Goal: Task Accomplishment & Management: Use online tool/utility

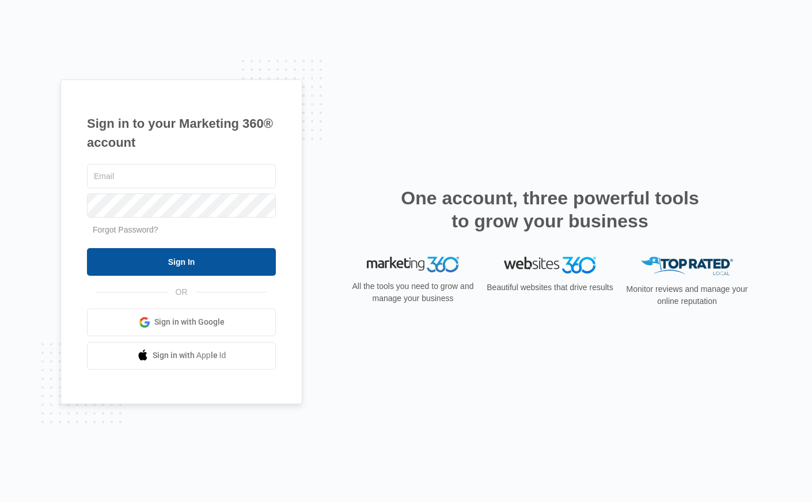
type input "[PERSON_NAME][EMAIL_ADDRESS][PERSON_NAME][DOMAIN_NAME]"
click at [174, 261] on input "Sign In" at bounding box center [181, 262] width 189 height 28
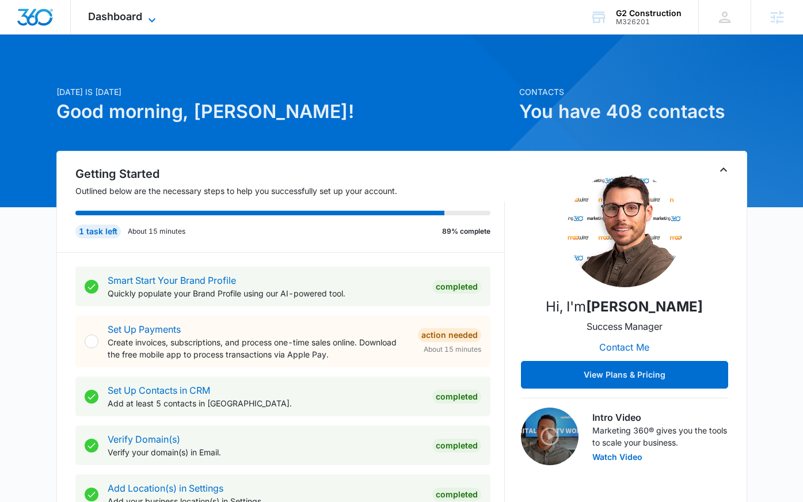
click at [111, 17] on span "Dashboard" at bounding box center [115, 16] width 54 height 12
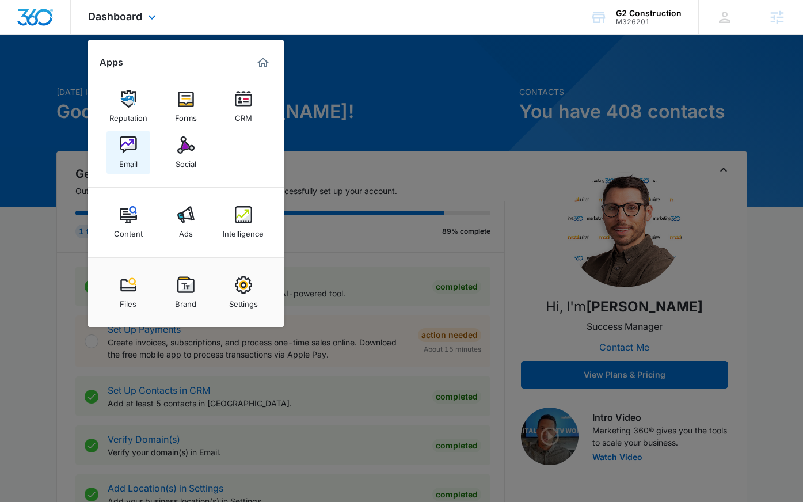
click at [131, 149] on img at bounding box center [128, 144] width 17 height 17
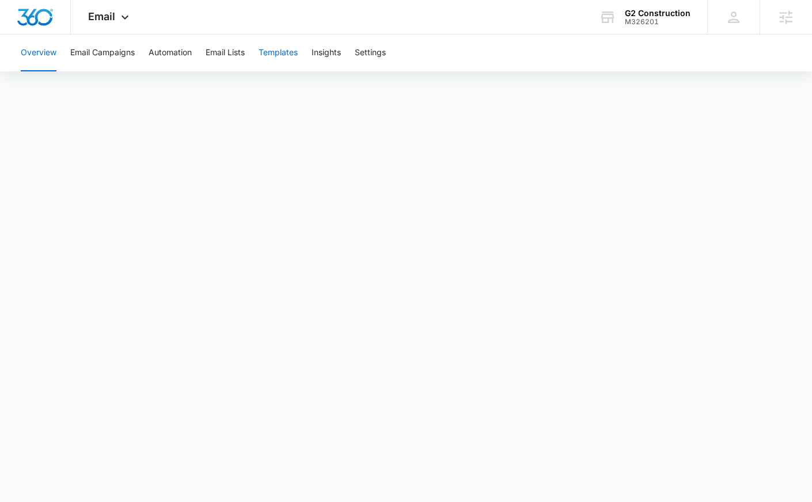
click at [278, 52] on button "Templates" at bounding box center [278, 53] width 39 height 37
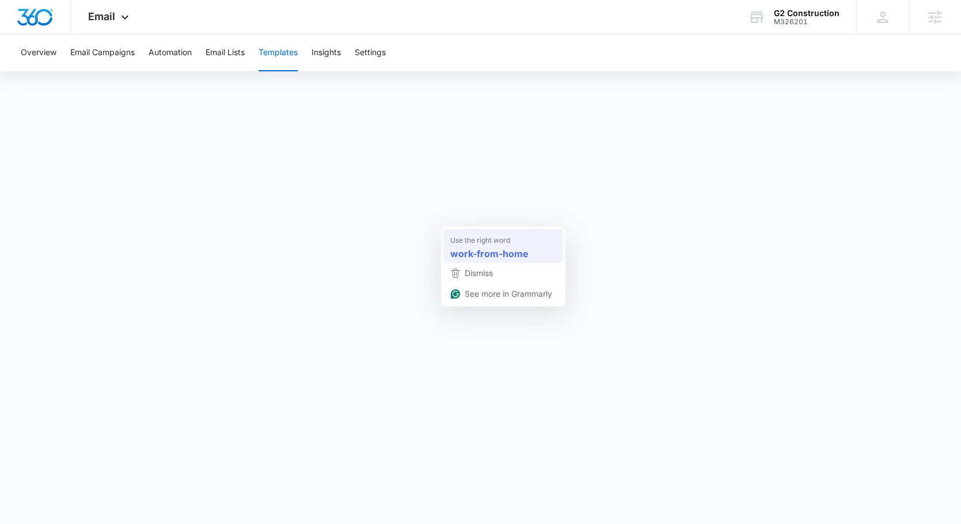
click at [485, 245] on div "work-from-home" at bounding box center [503, 254] width 111 height 18
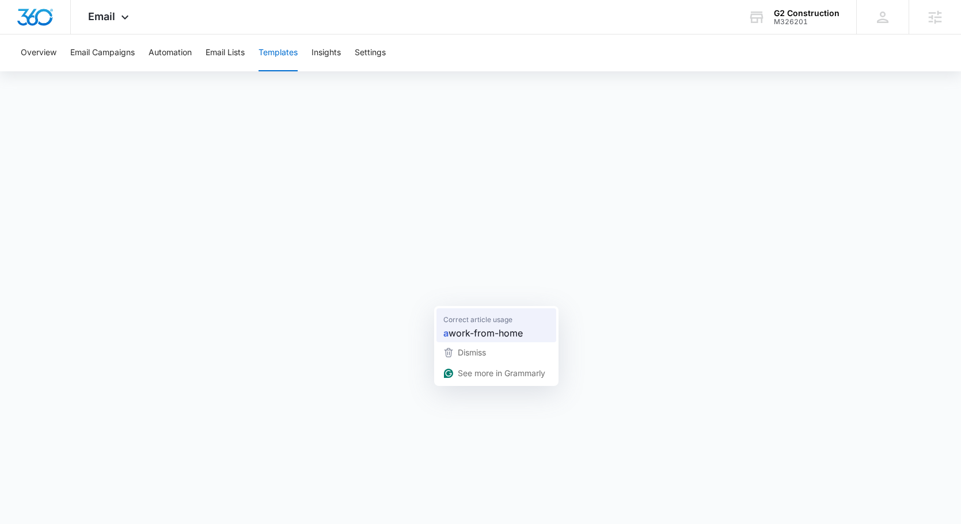
click at [478, 329] on span "work-from-home" at bounding box center [485, 333] width 74 height 14
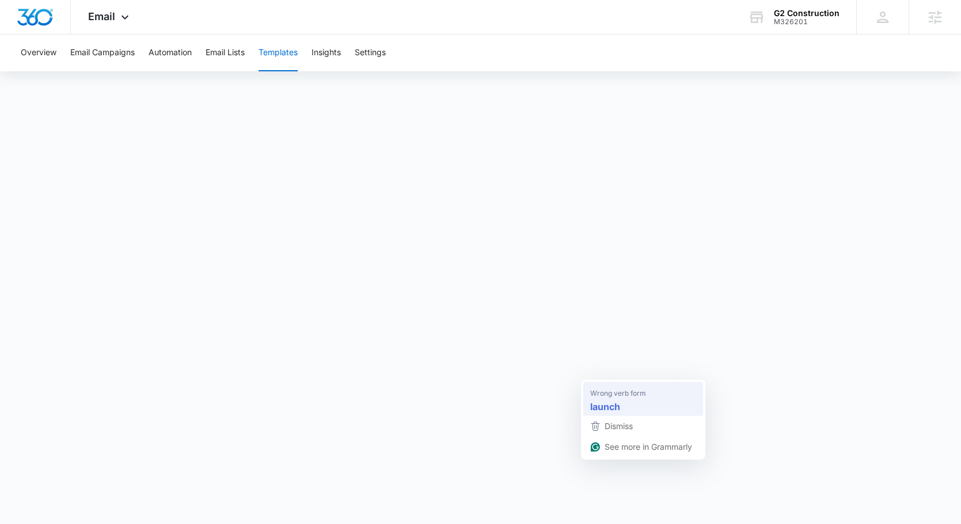
click at [627, 393] on span "Wrong verb form" at bounding box center [618, 393] width 56 height 12
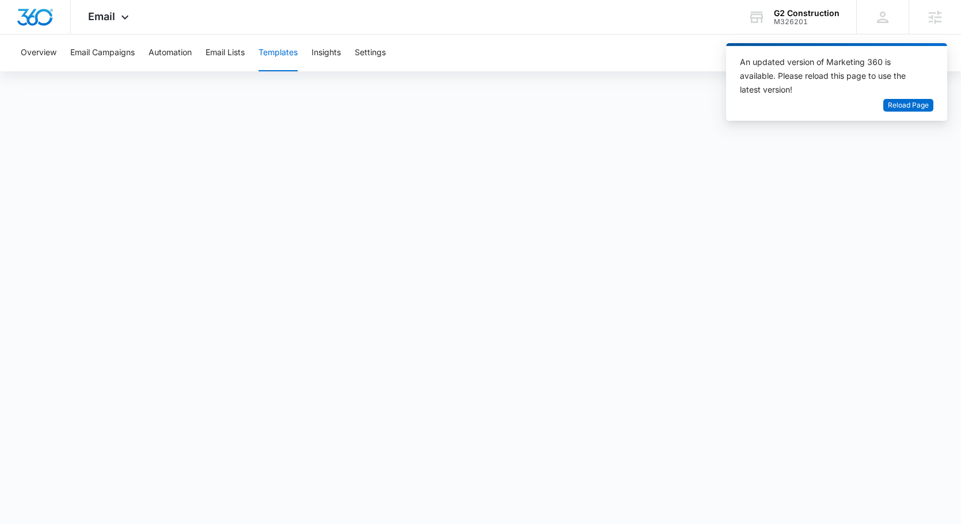
click at [811, 68] on div "An updated version of Marketing 360 is available. Please reload this page to us…" at bounding box center [830, 75] width 180 height 41
click at [686, 74] on div "Overview Email Campaigns Automation Email Lists Templates Insights Settings" at bounding box center [480, 267] width 961 height 465
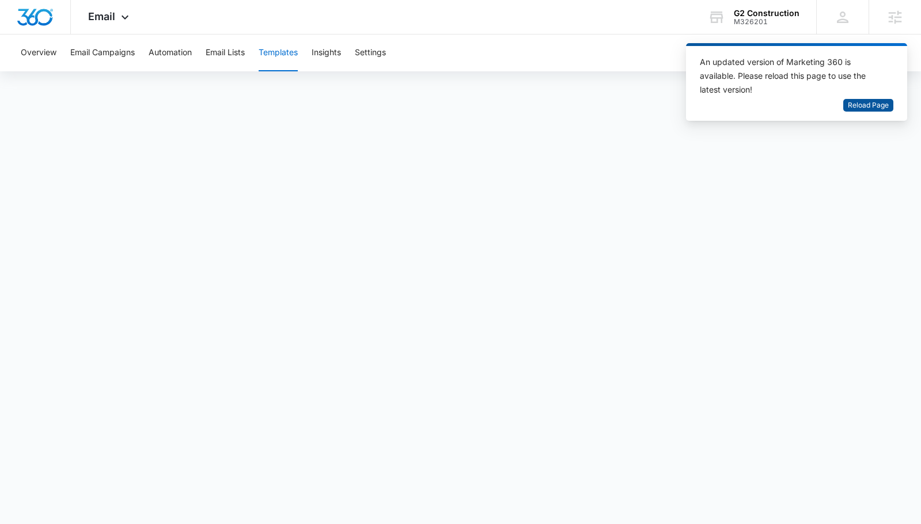
click at [811, 104] on span "Reload Page" at bounding box center [867, 105] width 41 height 11
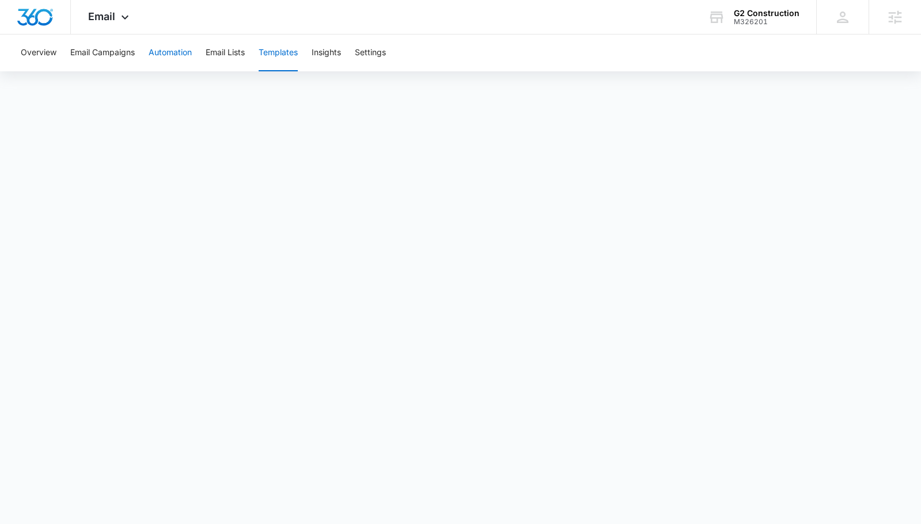
click at [161, 46] on button "Automation" at bounding box center [170, 53] width 43 height 37
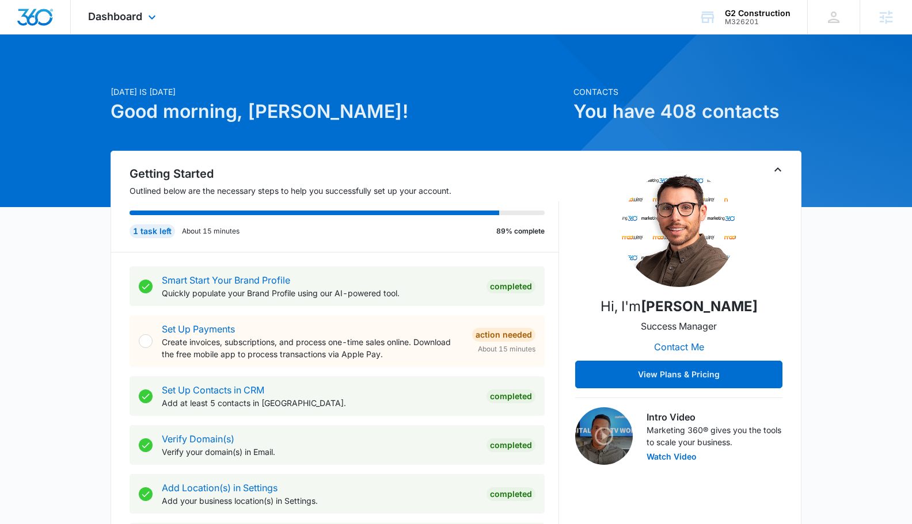
click at [132, 25] on div "Dashboard Apps Reputation Forms CRM Email Social Content Ads Intelligence Files…" at bounding box center [123, 17] width 105 height 34
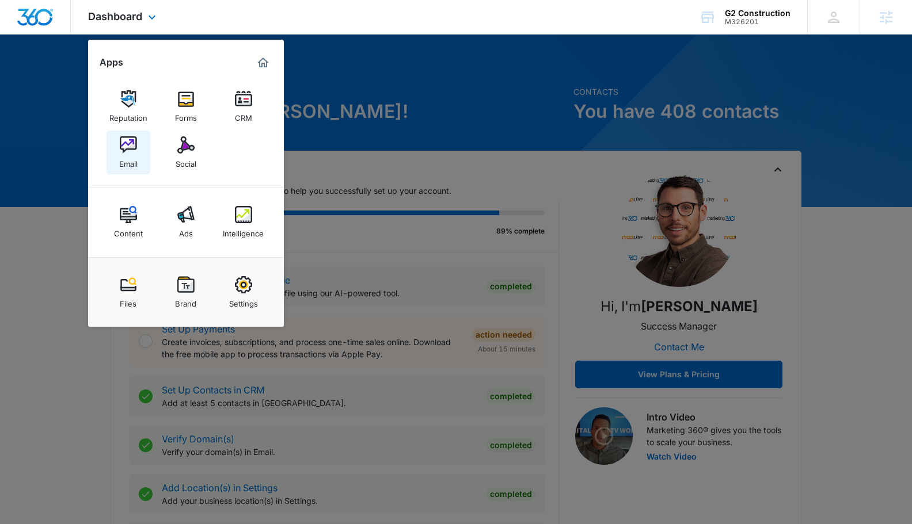
click at [127, 162] on div "Email" at bounding box center [128, 161] width 18 height 15
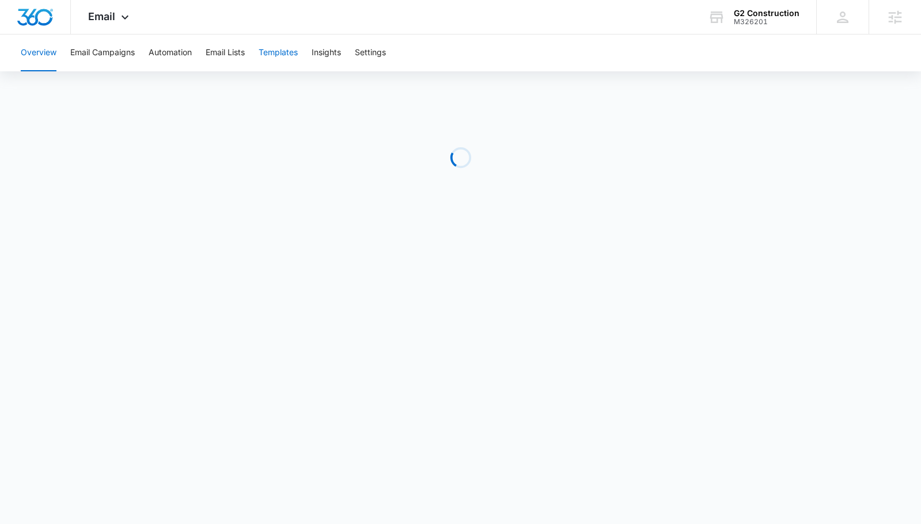
click at [291, 61] on button "Templates" at bounding box center [278, 53] width 39 height 37
click at [116, 56] on button "Email Campaigns" at bounding box center [102, 53] width 64 height 37
